Goal: Find specific page/section: Find specific page/section

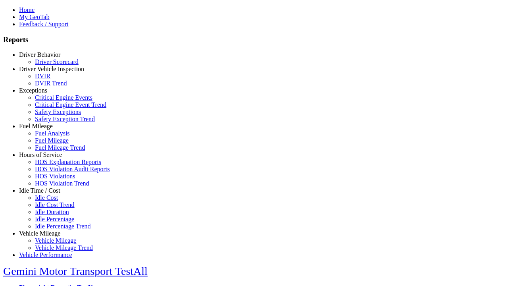
click at [46, 58] on link "Driver Behavior" at bounding box center [39, 54] width 41 height 7
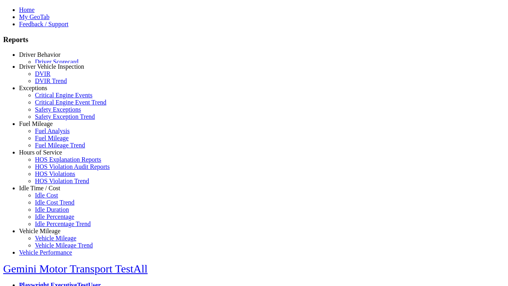
scroll to position [2, 0]
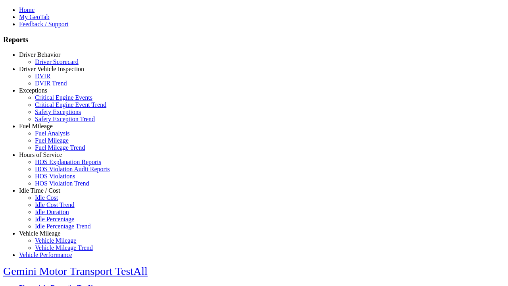
click at [52, 65] on link "Driver Scorecard" at bounding box center [57, 61] width 44 height 7
